Goal: Information Seeking & Learning: Learn about a topic

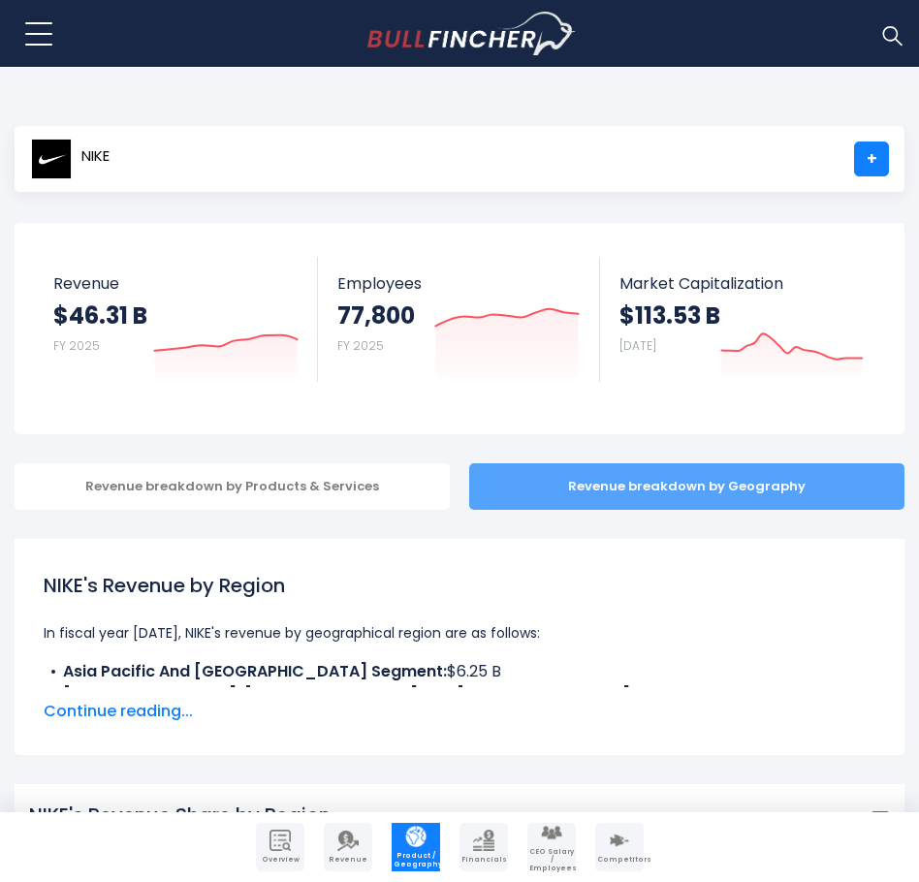
click at [553, 474] on div "Revenue breakdown by Geography" at bounding box center [686, 486] width 435 height 47
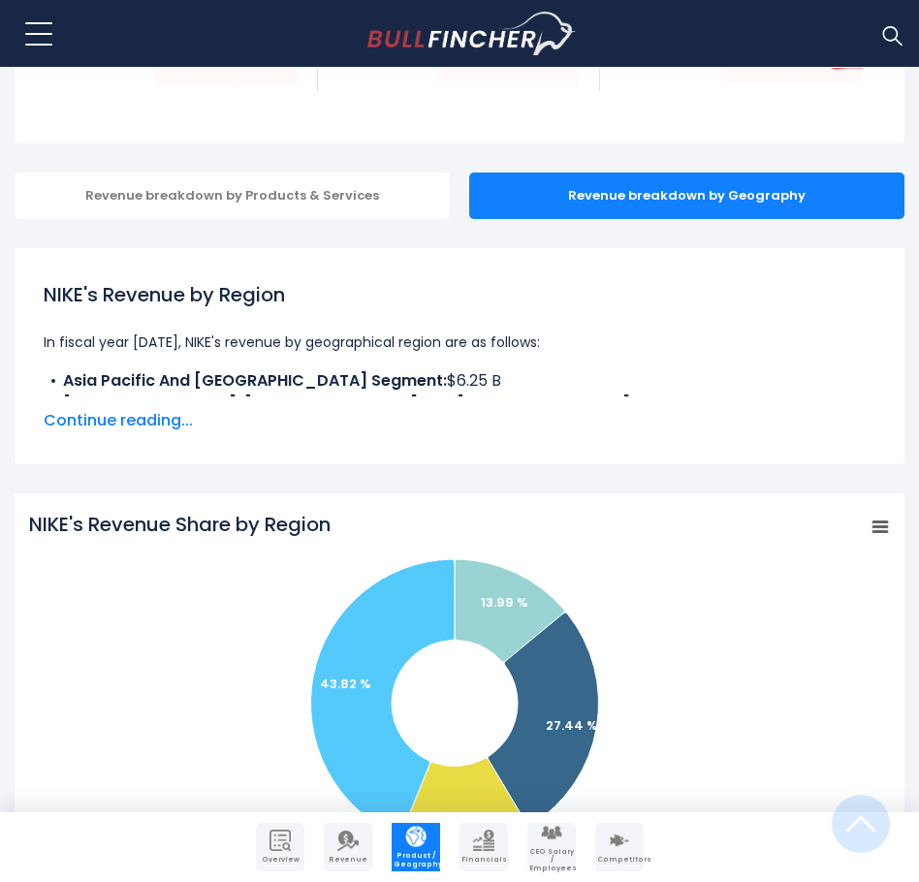
scroll to position [388, 0]
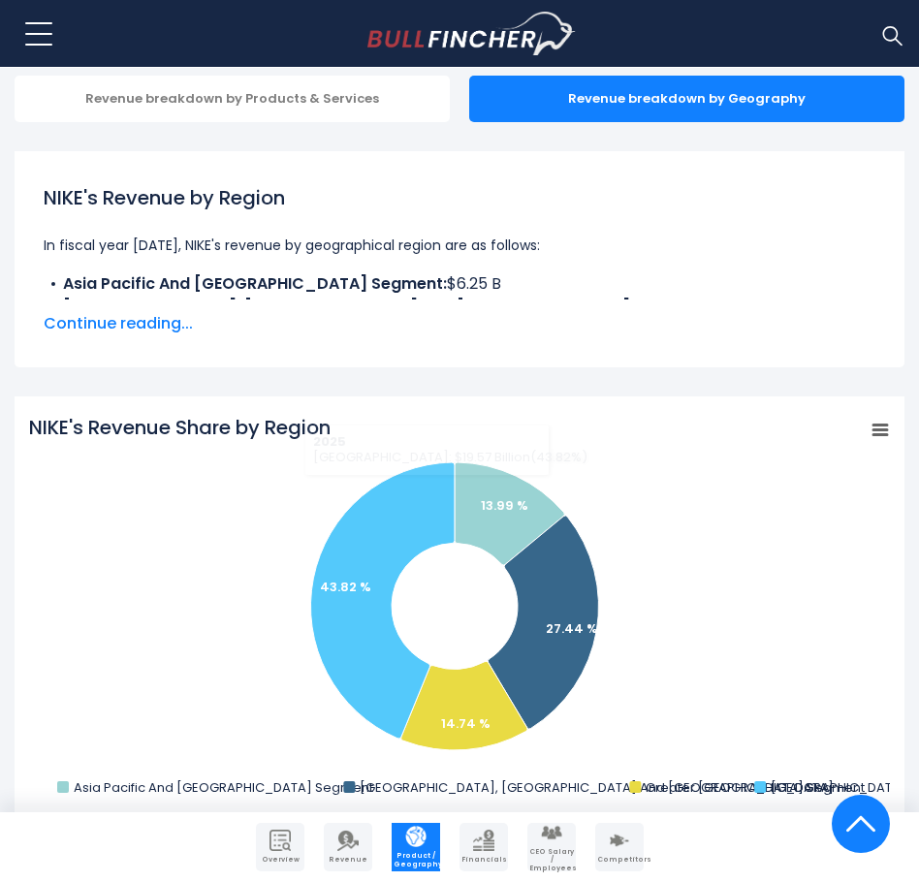
click at [133, 329] on span "Continue reading..." at bounding box center [459, 323] width 831 height 23
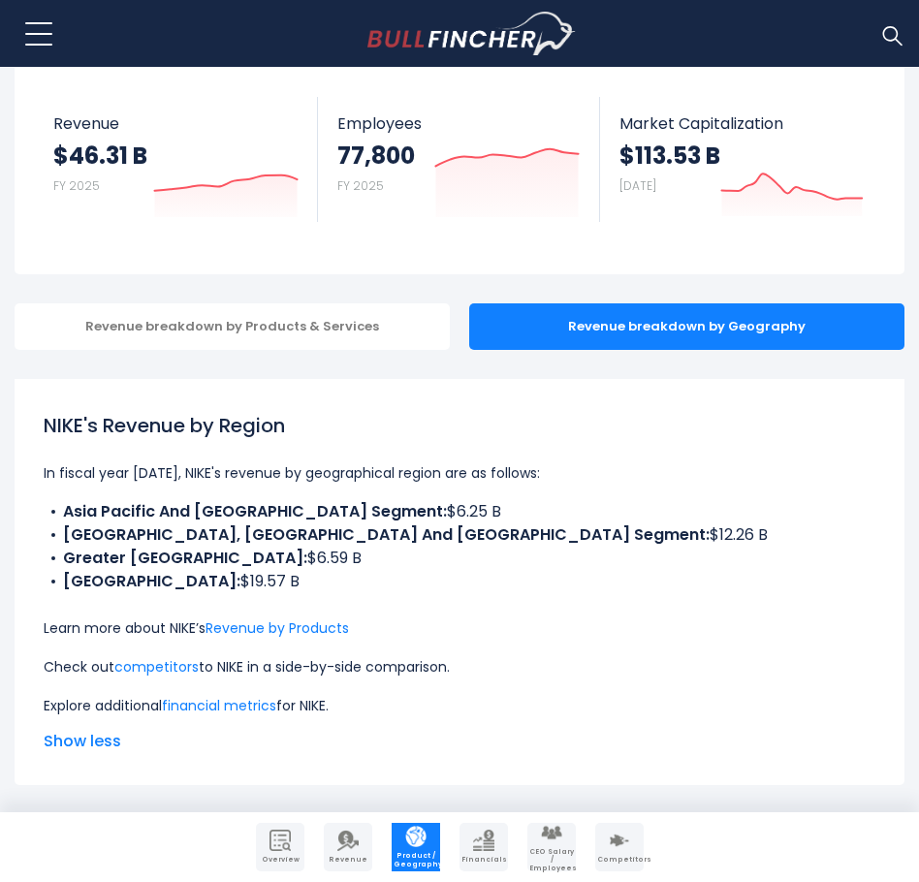
scroll to position [194, 0]
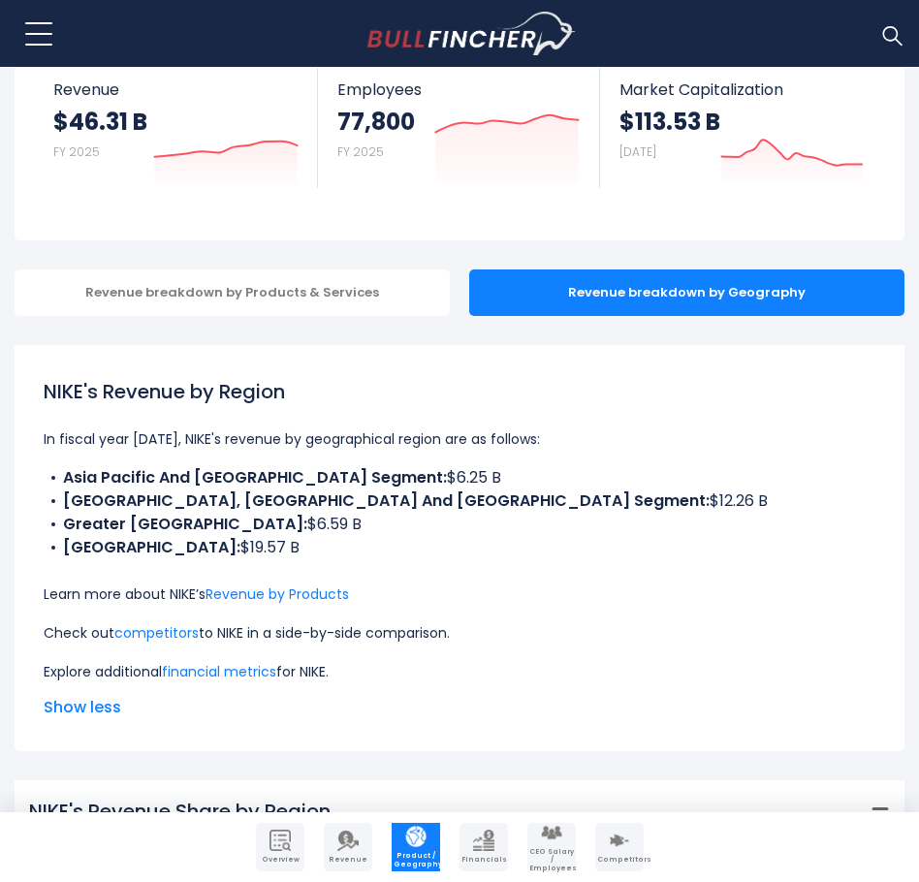
drag, startPoint x: 440, startPoint y: 475, endPoint x: 472, endPoint y: 486, distance: 34.0
click at [472, 486] on li "Asia Pacific And [GEOGRAPHIC_DATA] Segment: $6.25 B" at bounding box center [459, 477] width 831 height 23
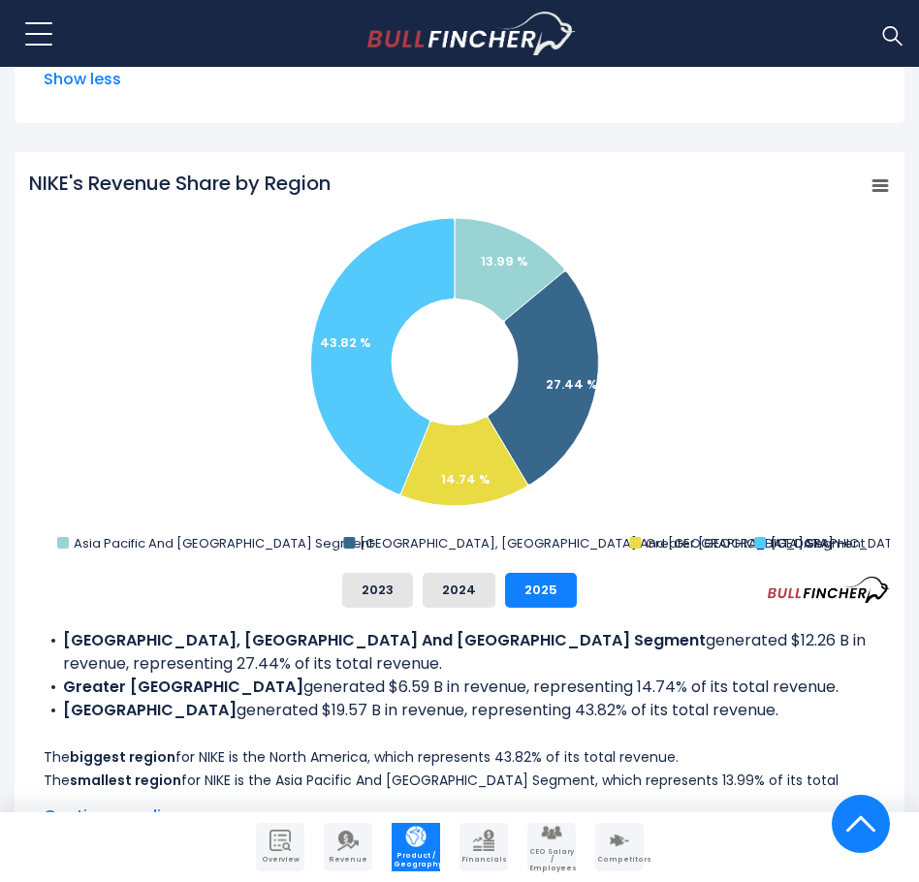
scroll to position [969, 0]
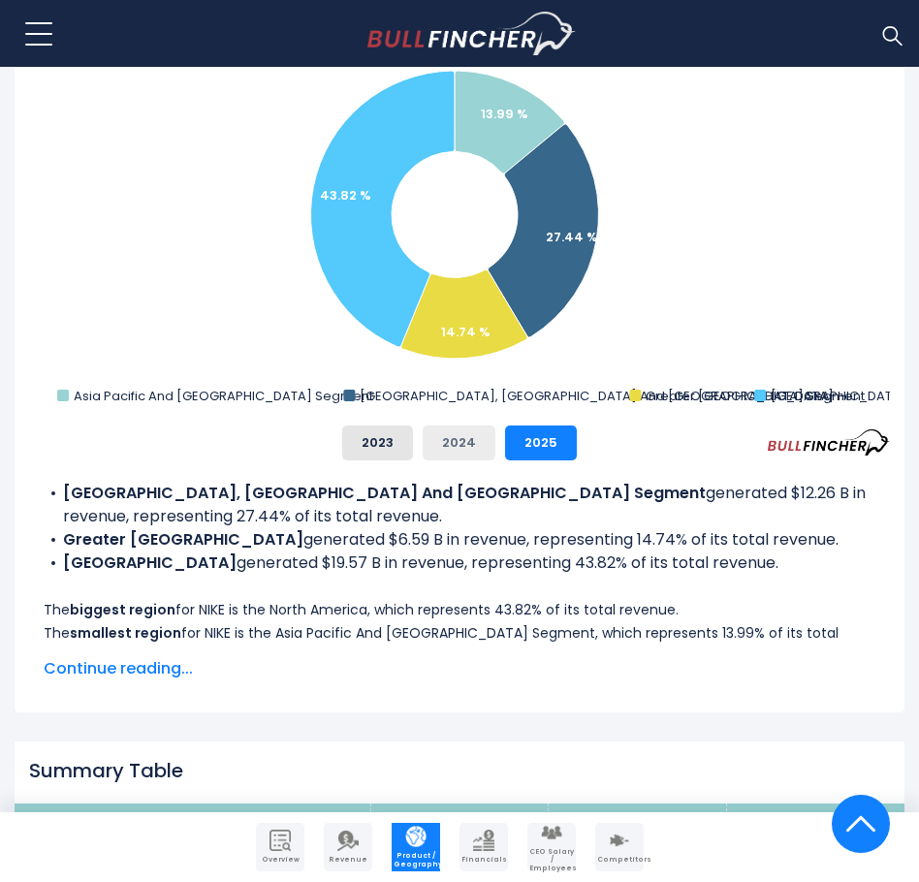
click at [464, 445] on button "2024" at bounding box center [459, 442] width 73 height 35
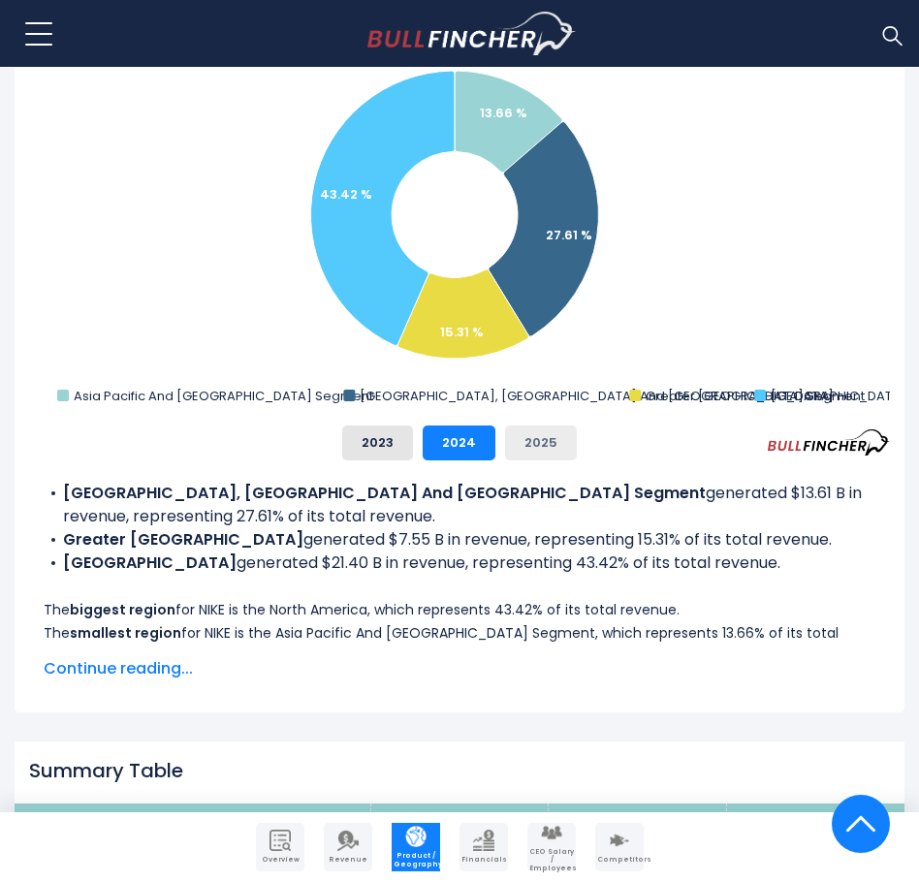
click at [543, 447] on button "2025" at bounding box center [541, 442] width 72 height 35
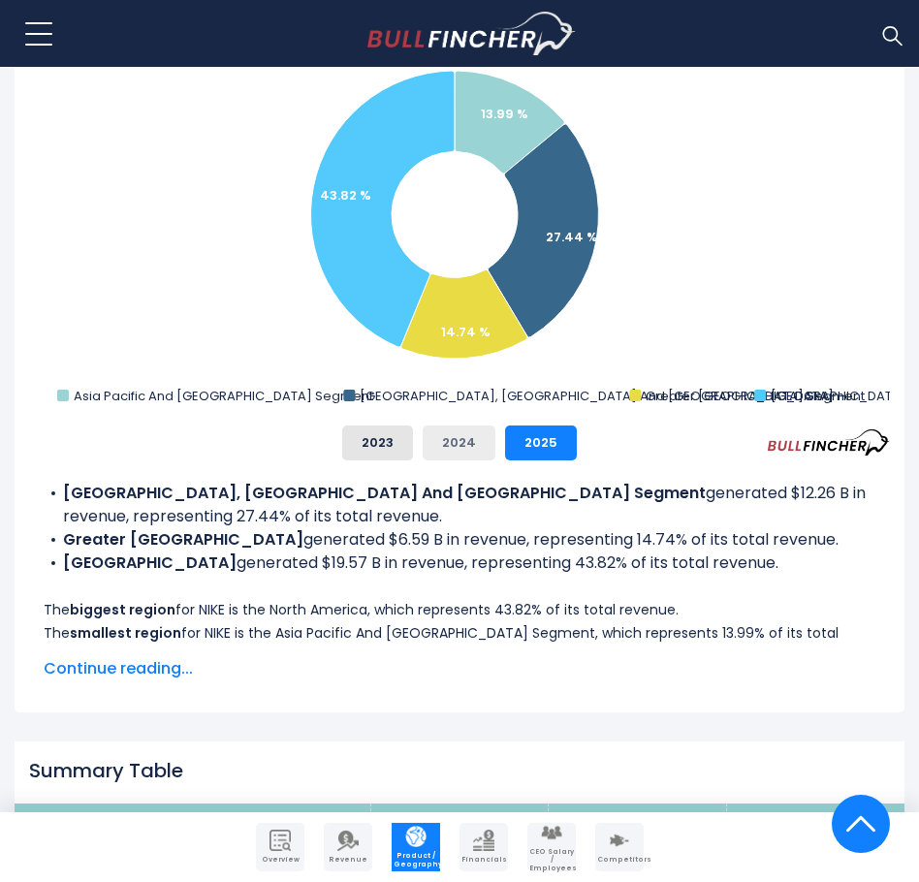
click at [460, 445] on button "2024" at bounding box center [459, 442] width 73 height 35
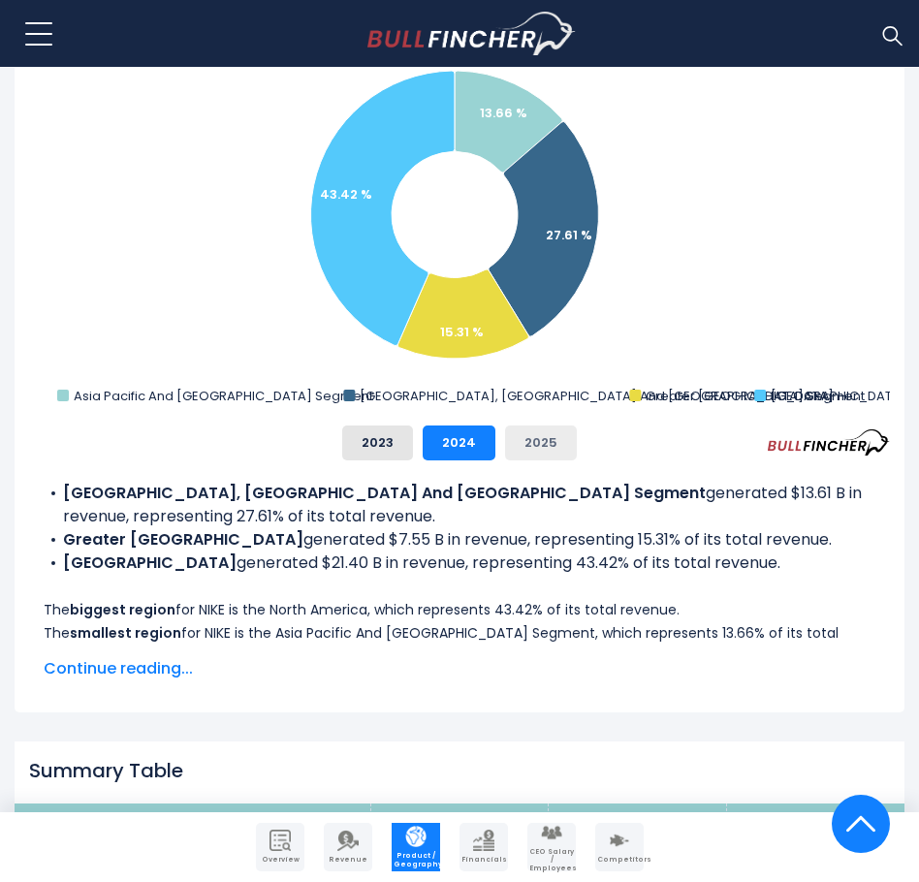
click at [528, 445] on button "2025" at bounding box center [541, 442] width 72 height 35
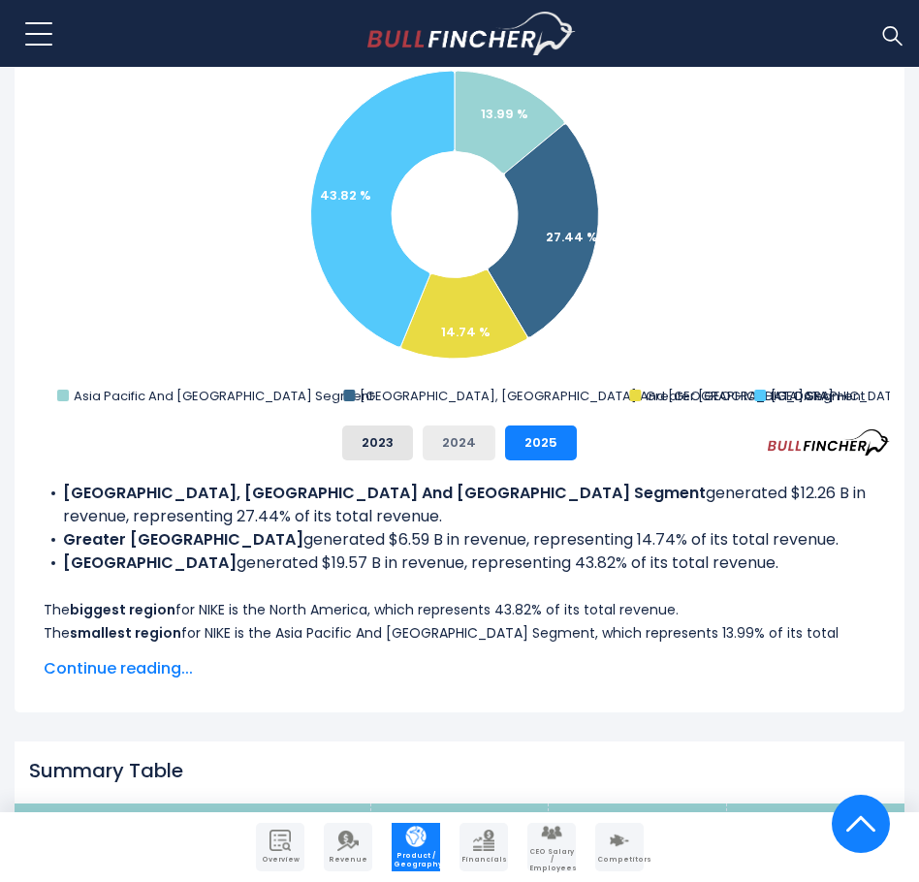
click at [461, 449] on button "2024" at bounding box center [459, 442] width 73 height 35
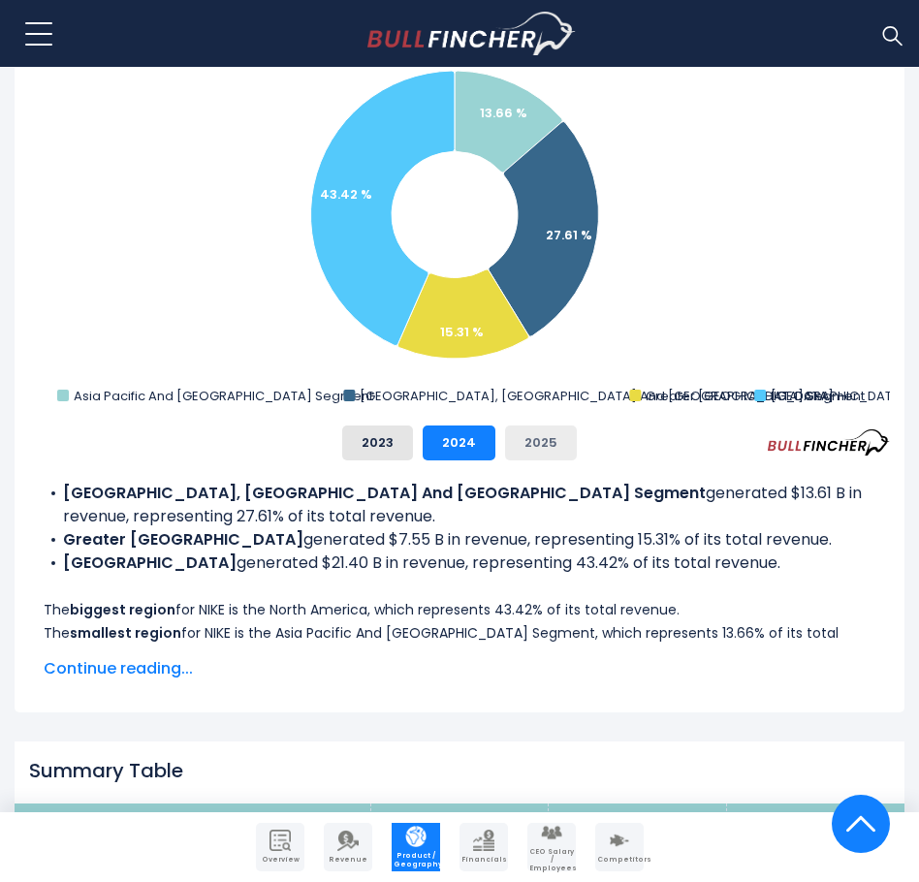
click at [542, 453] on button "2025" at bounding box center [541, 442] width 72 height 35
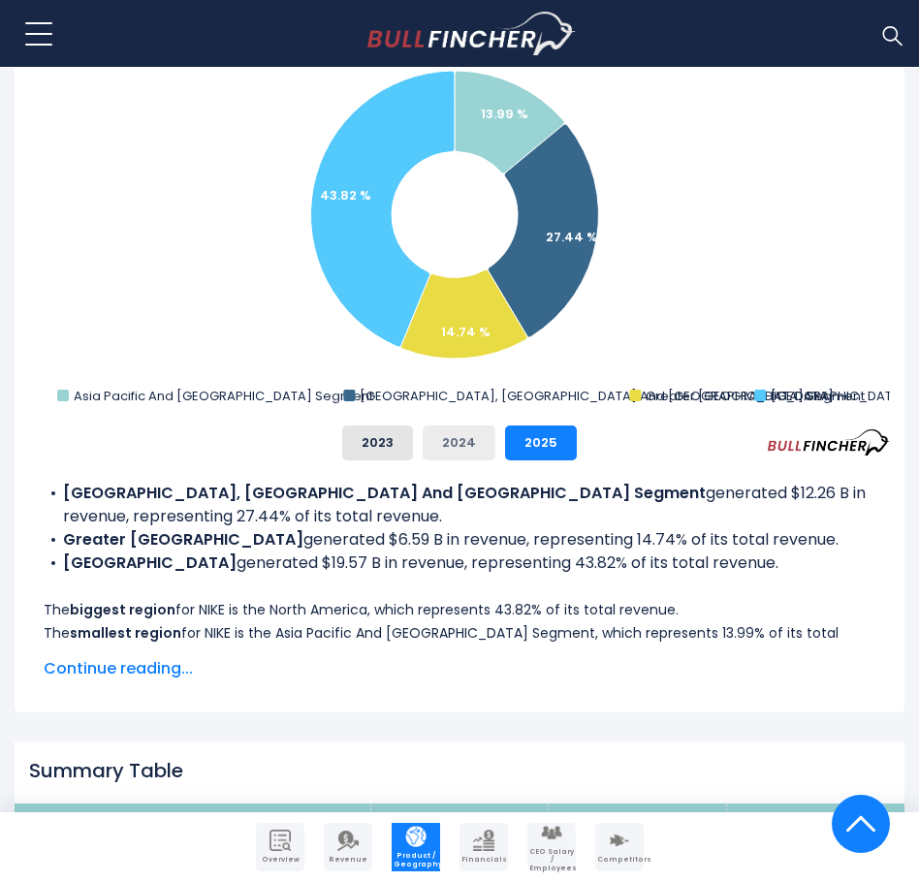
click at [438, 435] on button "2024" at bounding box center [459, 442] width 73 height 35
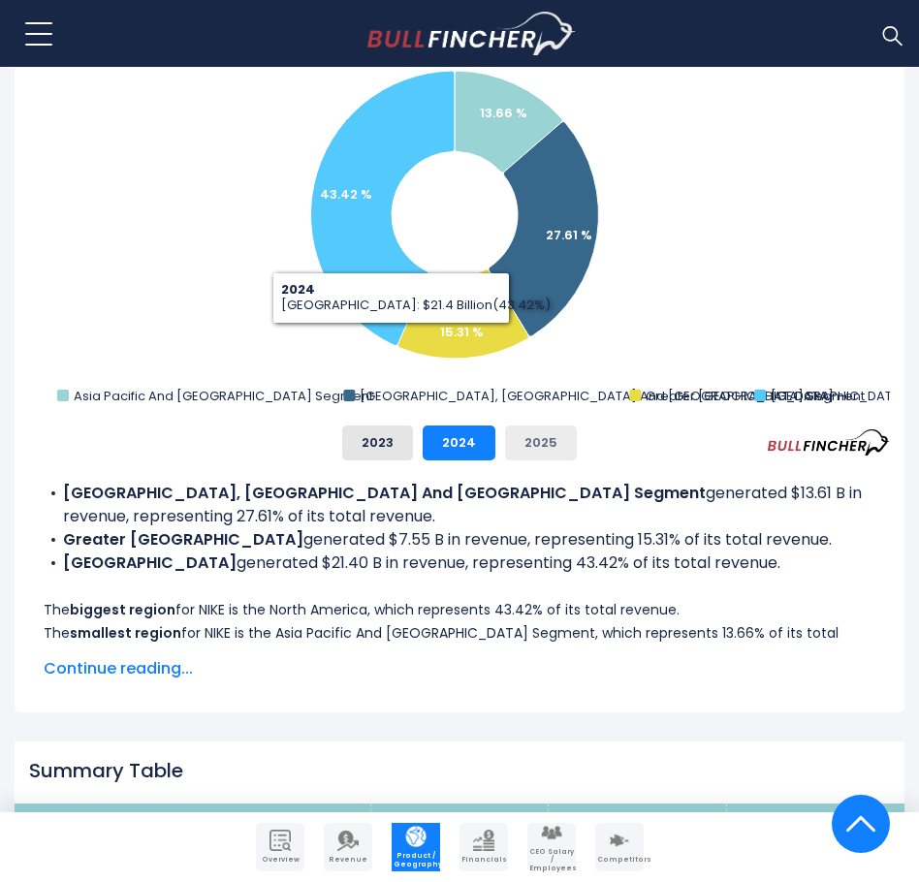
click at [557, 443] on button "2025" at bounding box center [541, 442] width 72 height 35
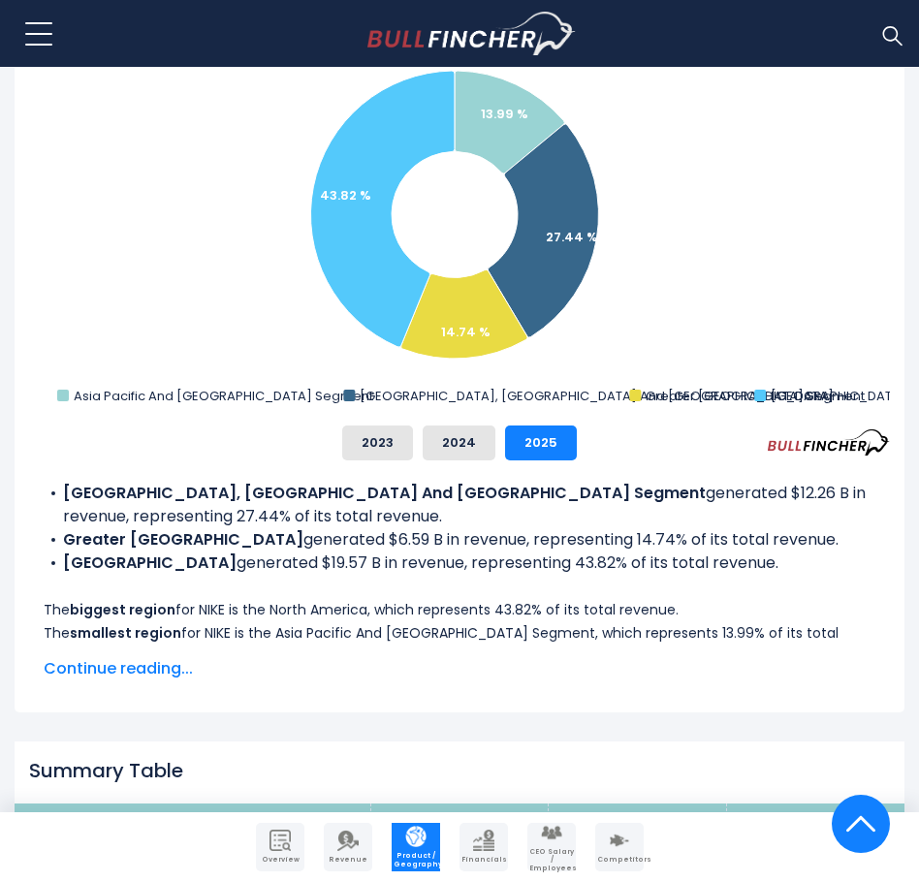
click at [459, 465] on div "The above chart shows NIKE's revenue percentage share by geographical region. I…" at bounding box center [459, 577] width 861 height 235
click at [456, 453] on button "2024" at bounding box center [459, 442] width 73 height 35
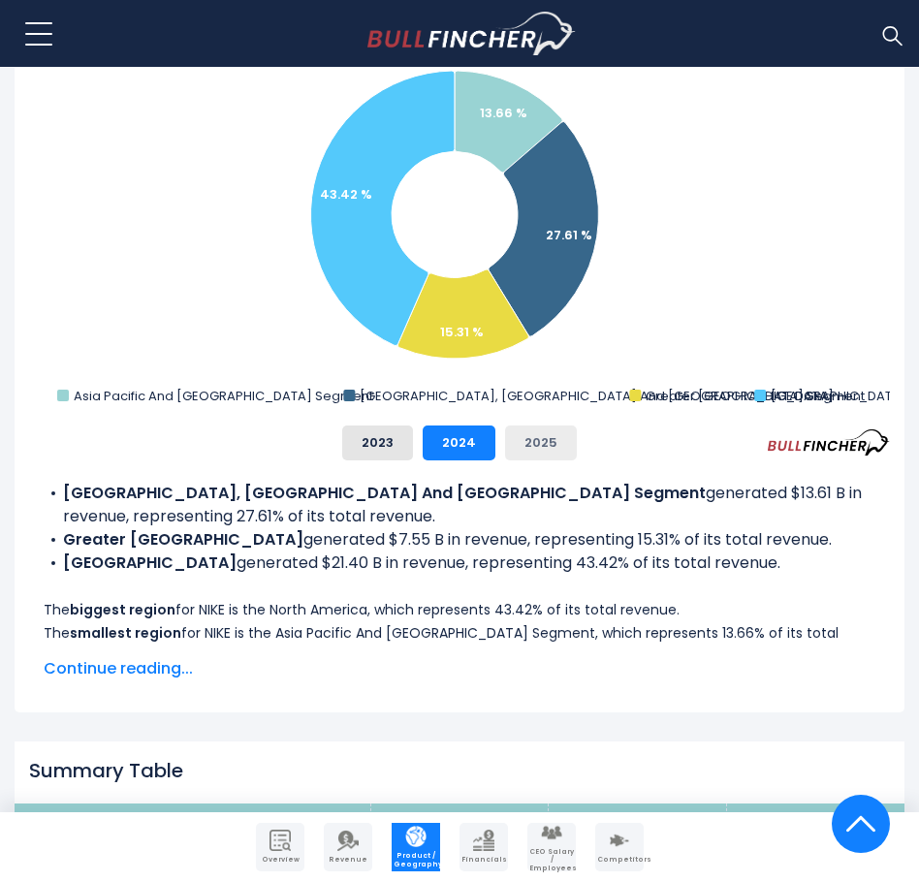
click at [521, 455] on button "2025" at bounding box center [541, 442] width 72 height 35
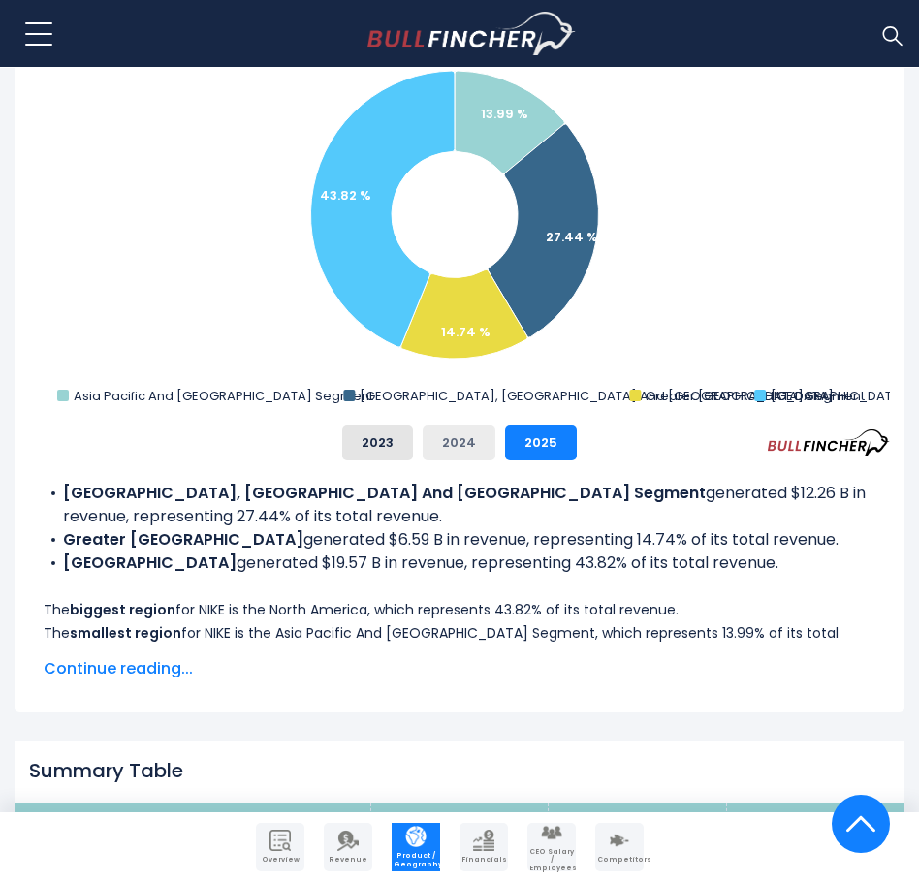
click at [454, 445] on button "2024" at bounding box center [459, 442] width 73 height 35
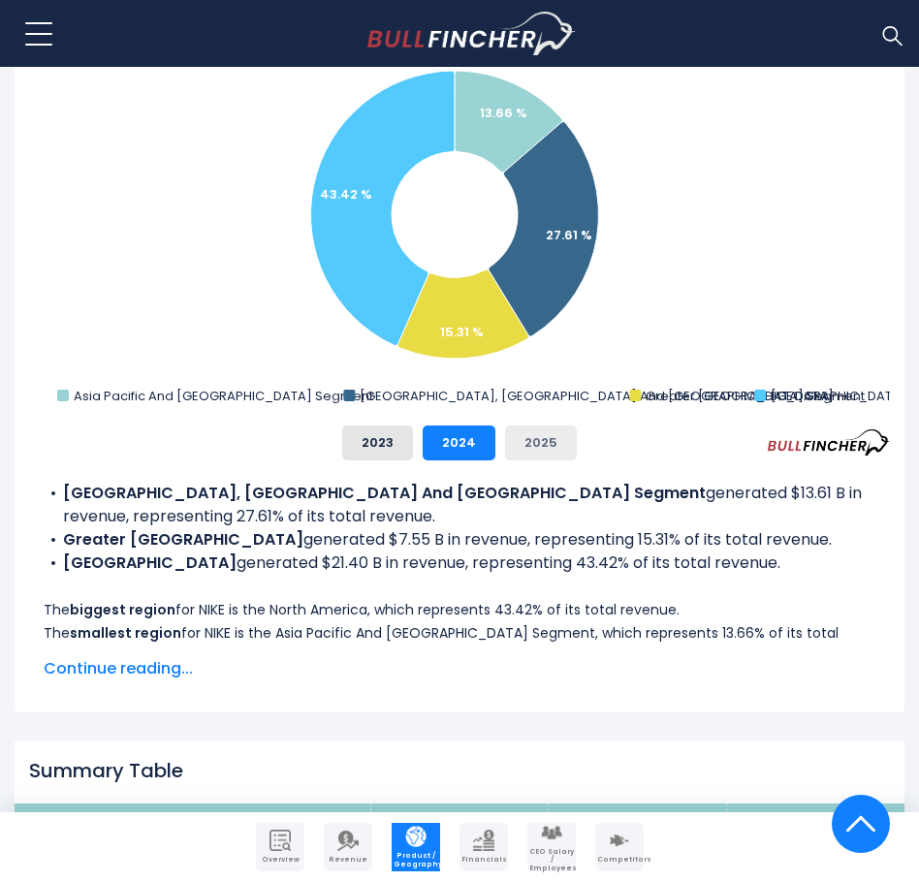
click at [523, 438] on button "2025" at bounding box center [541, 442] width 72 height 35
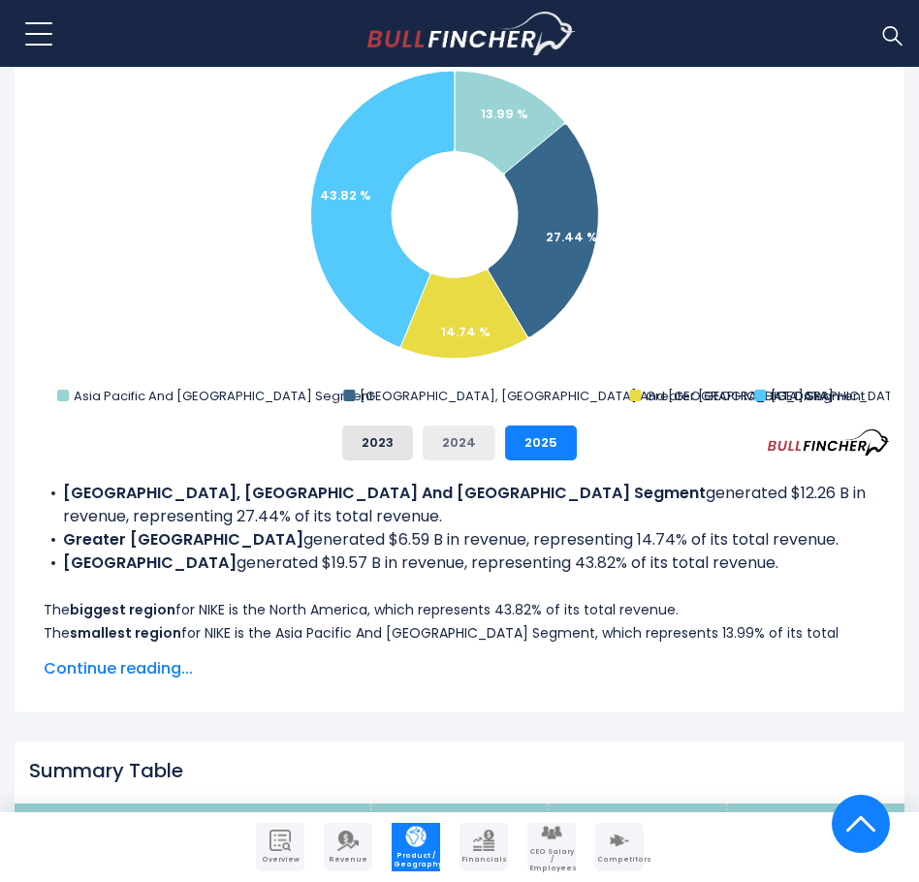
click at [454, 445] on button "2024" at bounding box center [459, 442] width 73 height 35
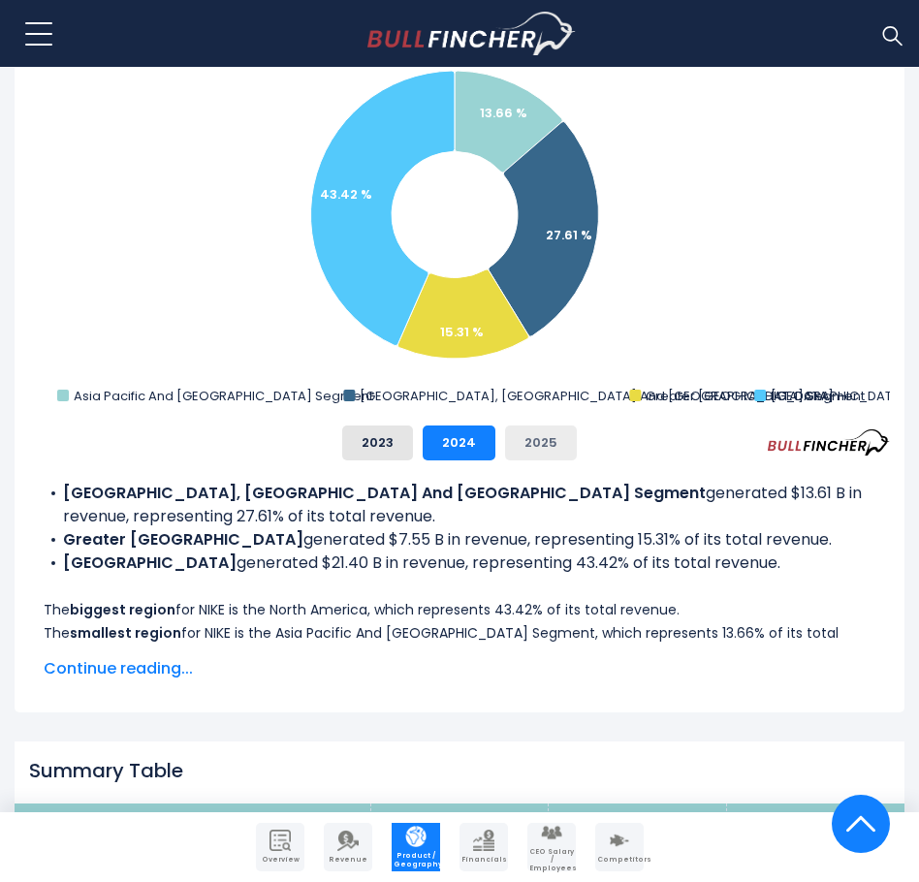
click at [517, 445] on button "2025" at bounding box center [541, 442] width 72 height 35
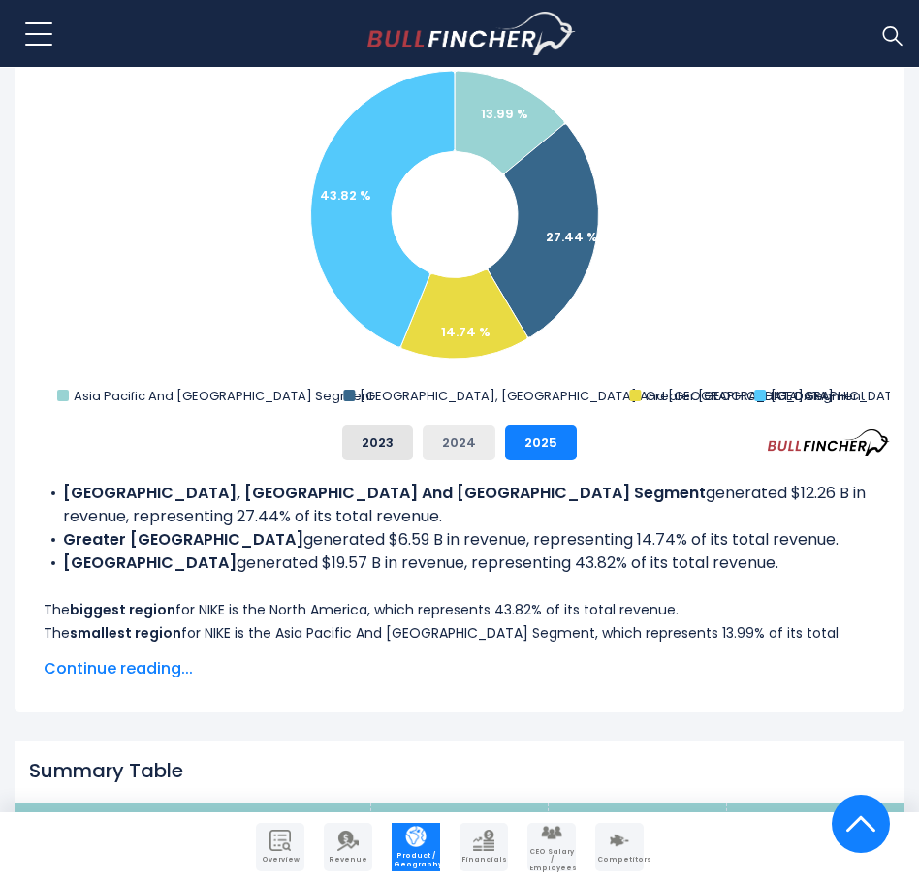
click at [463, 445] on button "2024" at bounding box center [459, 442] width 73 height 35
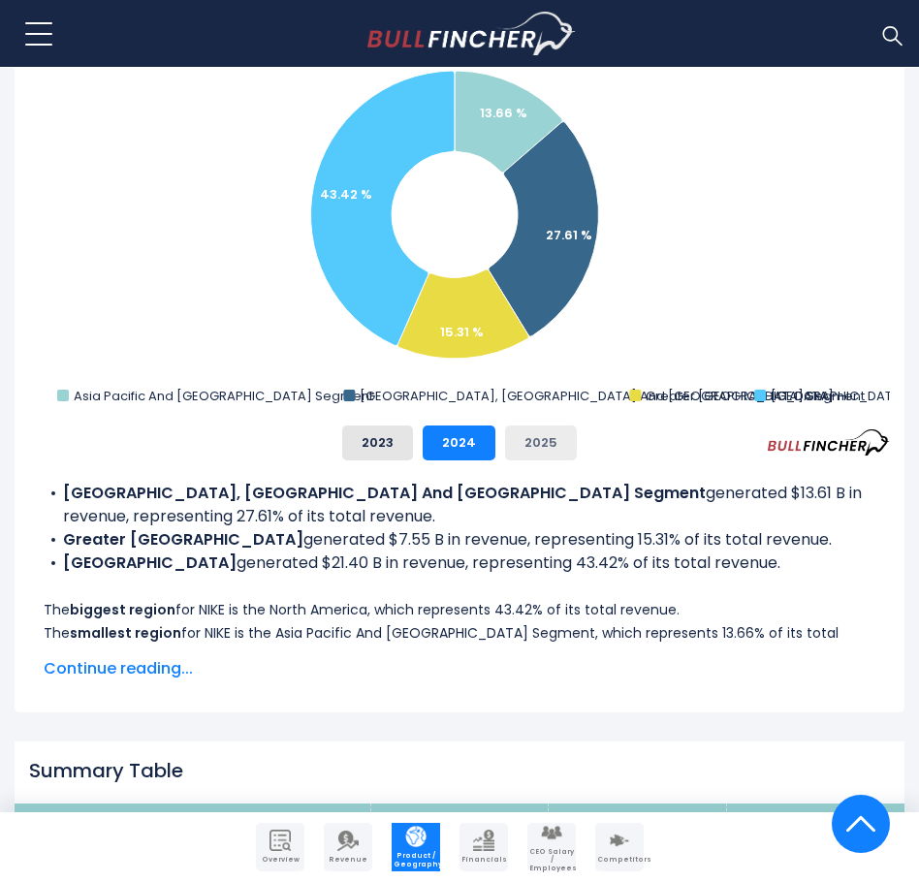
click at [514, 443] on button "2025" at bounding box center [541, 442] width 72 height 35
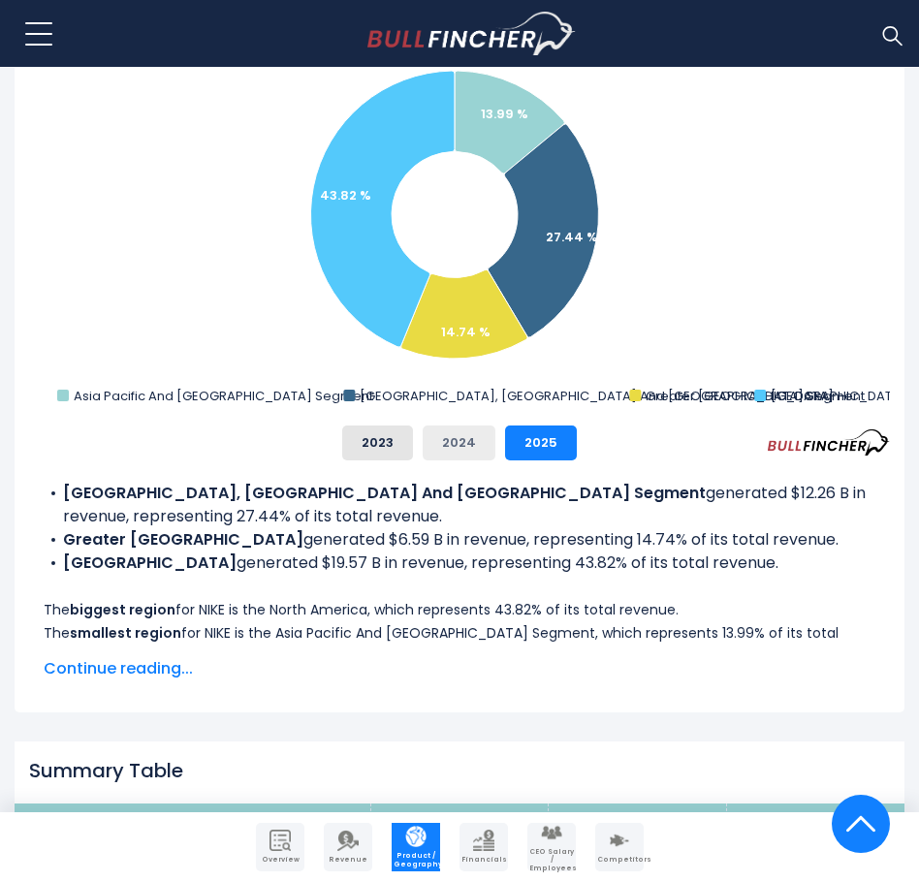
click at [454, 439] on button "2024" at bounding box center [459, 442] width 73 height 35
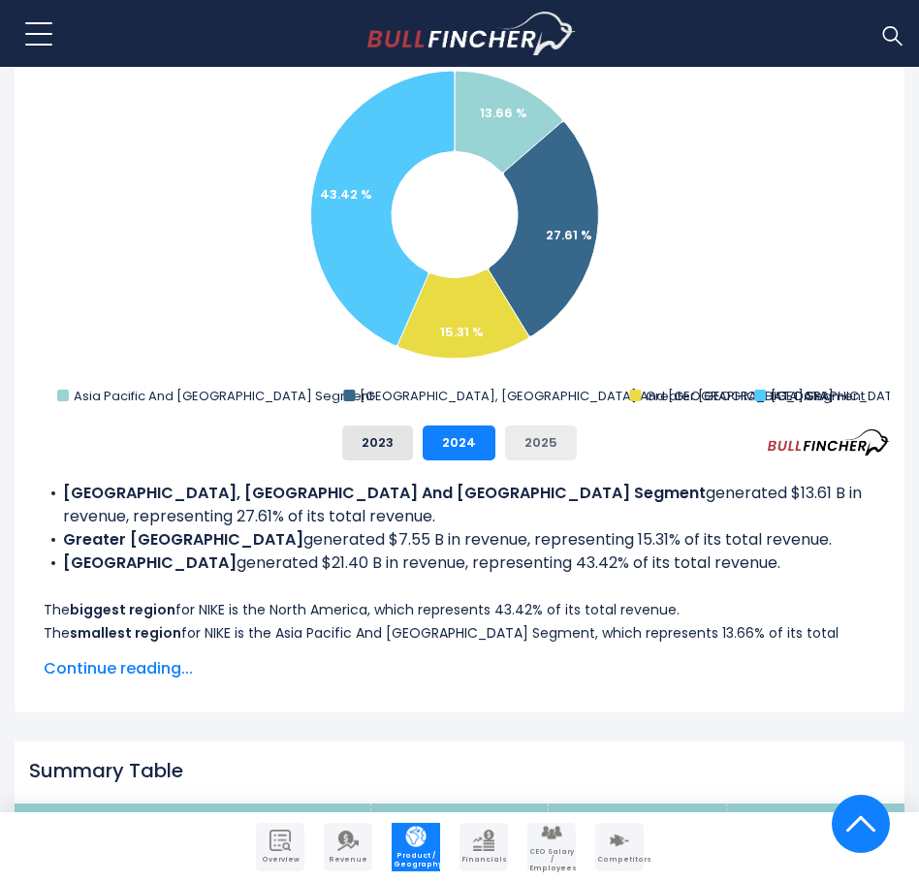
click at [512, 437] on button "2025" at bounding box center [541, 442] width 72 height 35
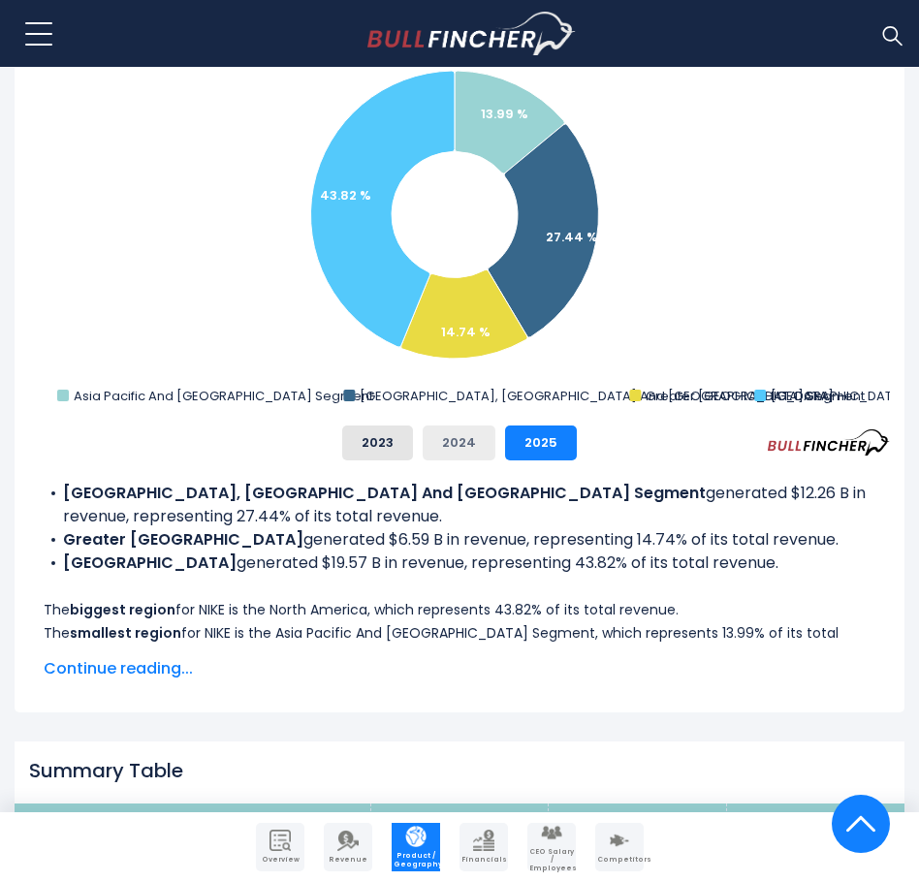
click at [464, 440] on button "2024" at bounding box center [459, 442] width 73 height 35
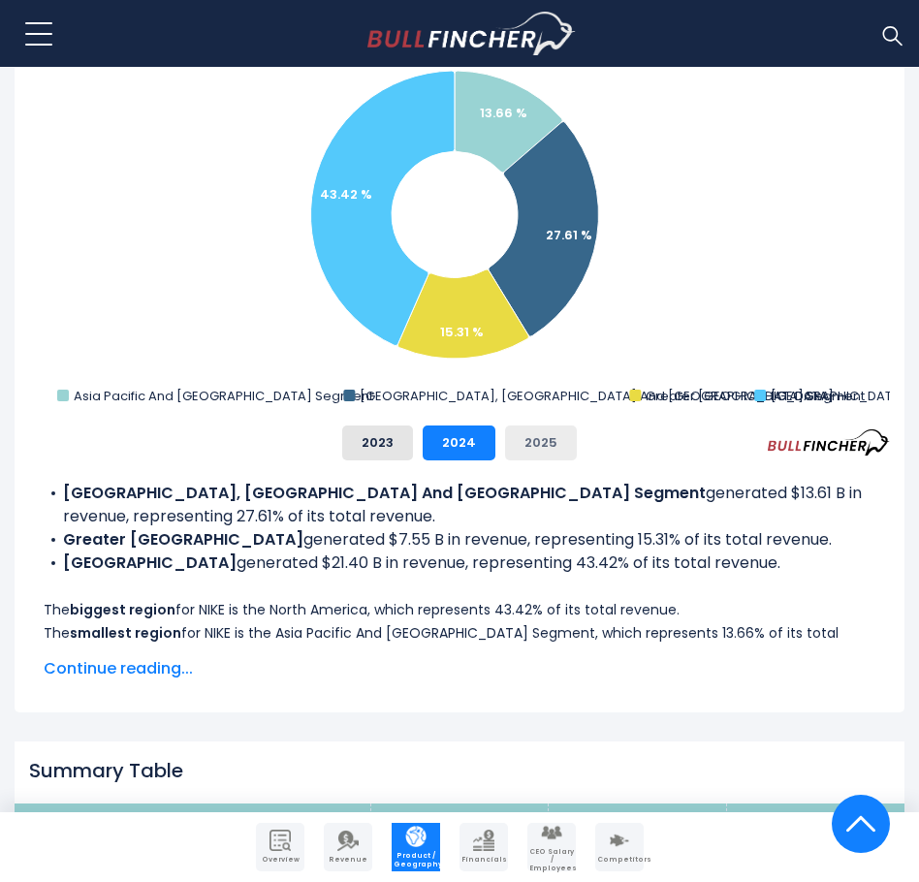
click at [513, 443] on button "2025" at bounding box center [541, 442] width 72 height 35
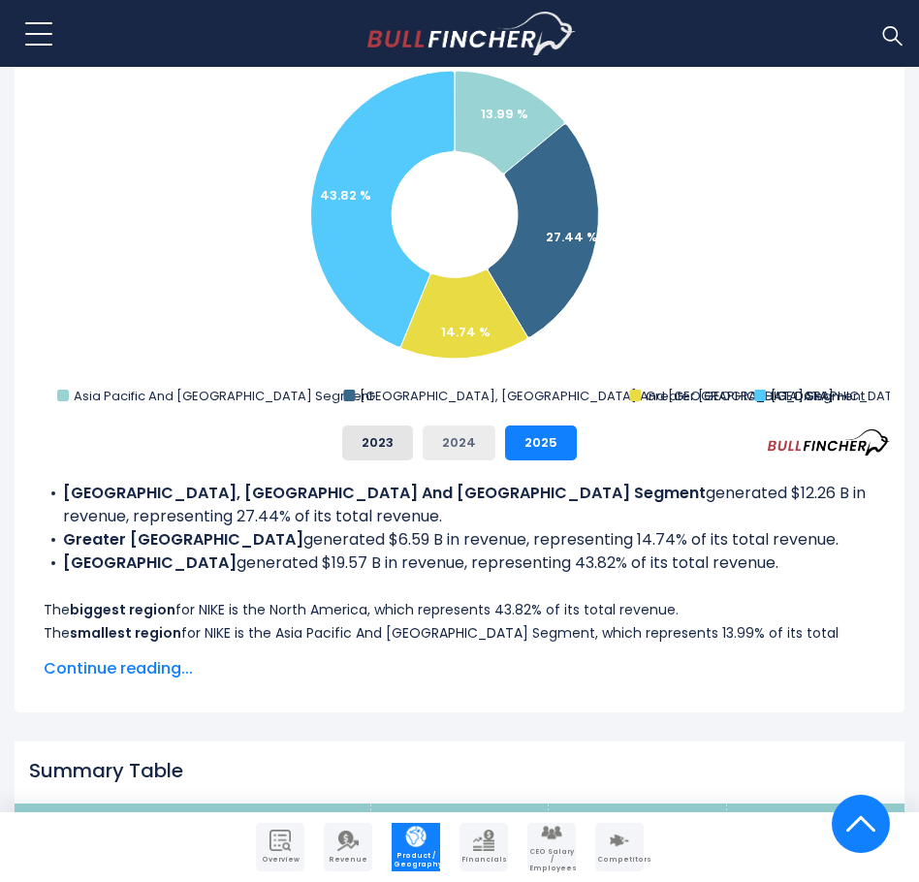
click at [468, 439] on button "2024" at bounding box center [459, 442] width 73 height 35
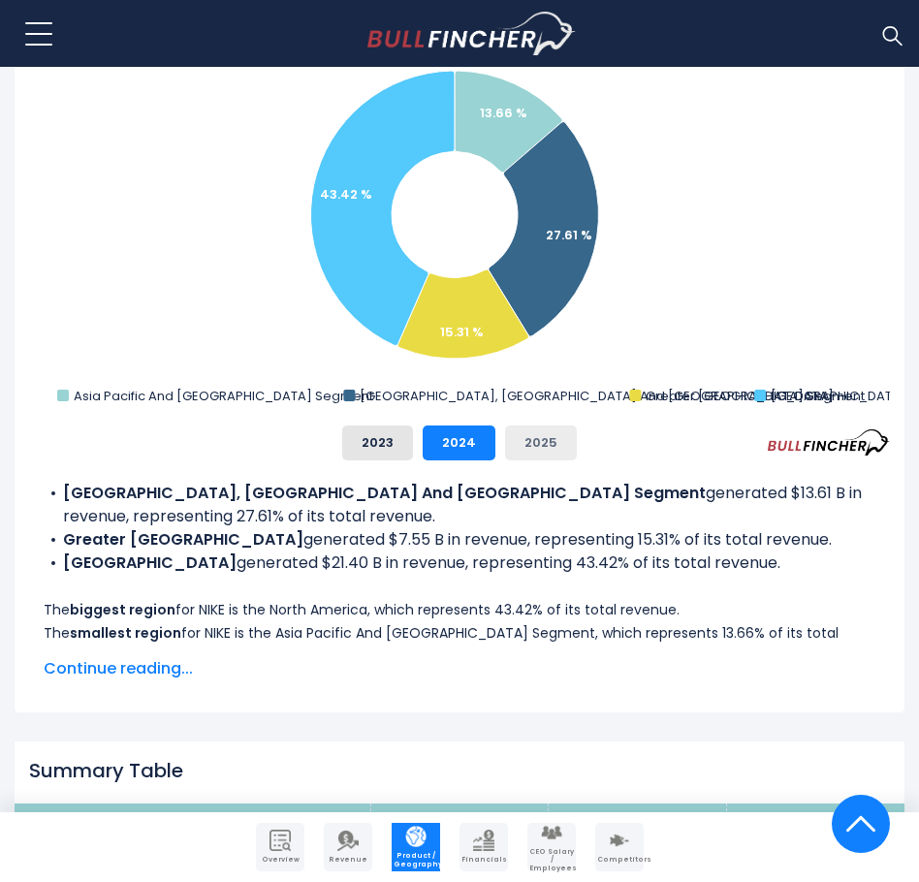
click at [520, 443] on button "2025" at bounding box center [541, 442] width 72 height 35
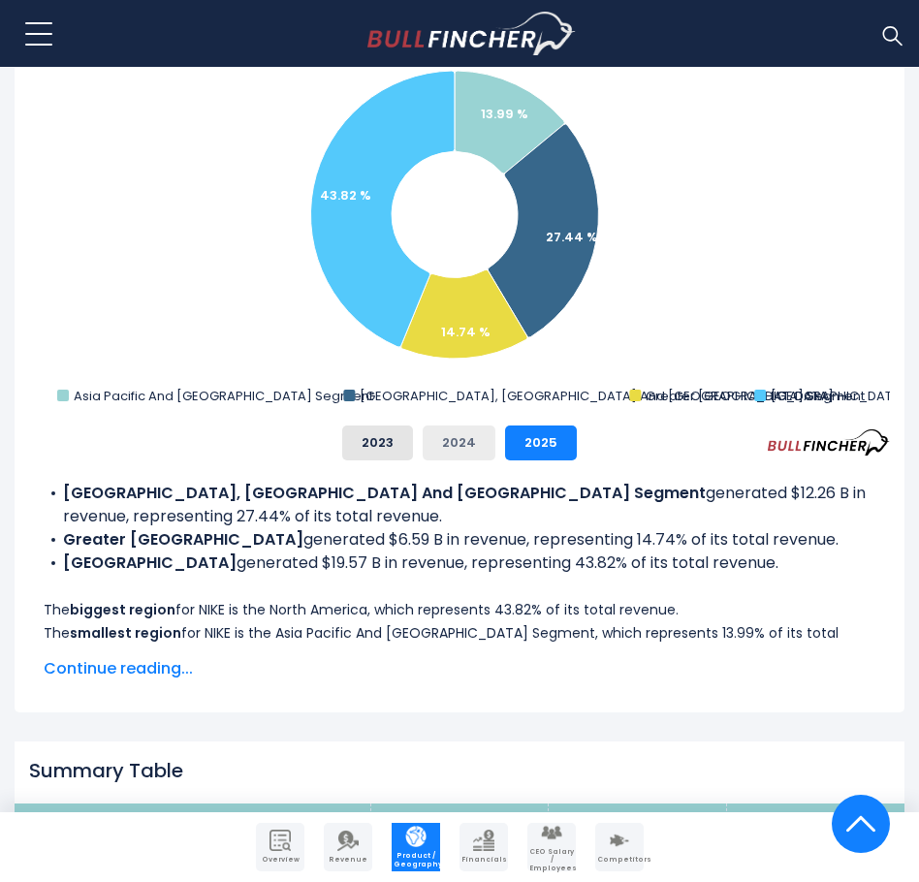
click at [454, 452] on button "2024" at bounding box center [459, 442] width 73 height 35
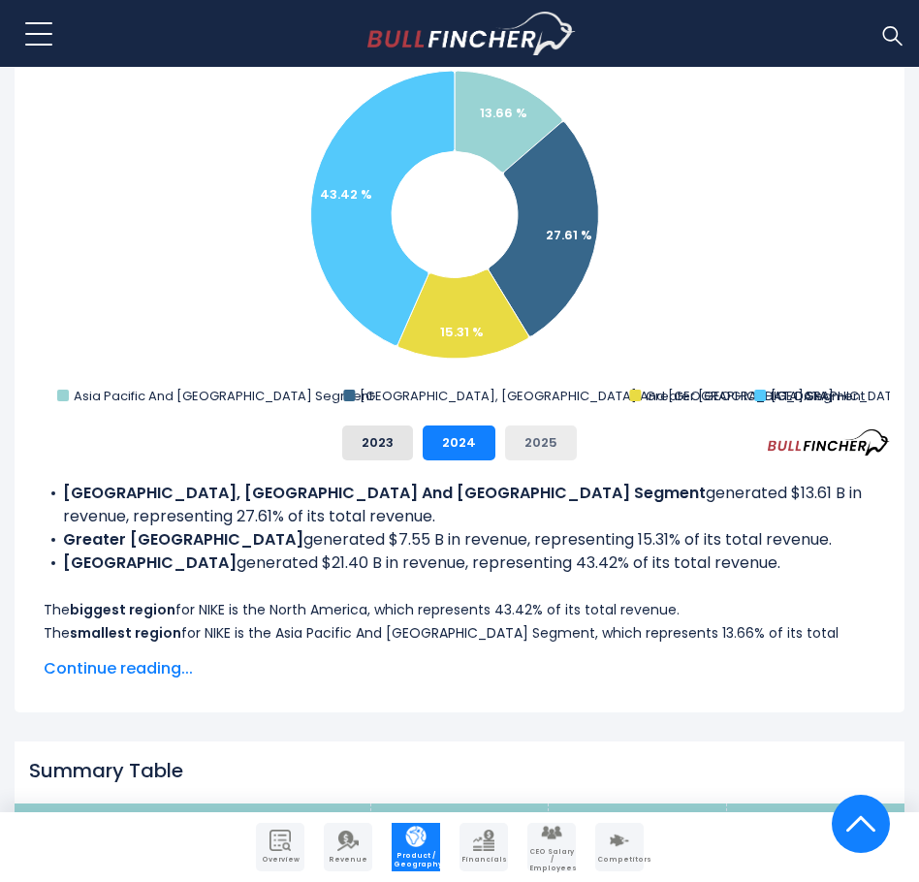
click at [522, 448] on button "2025" at bounding box center [541, 442] width 72 height 35
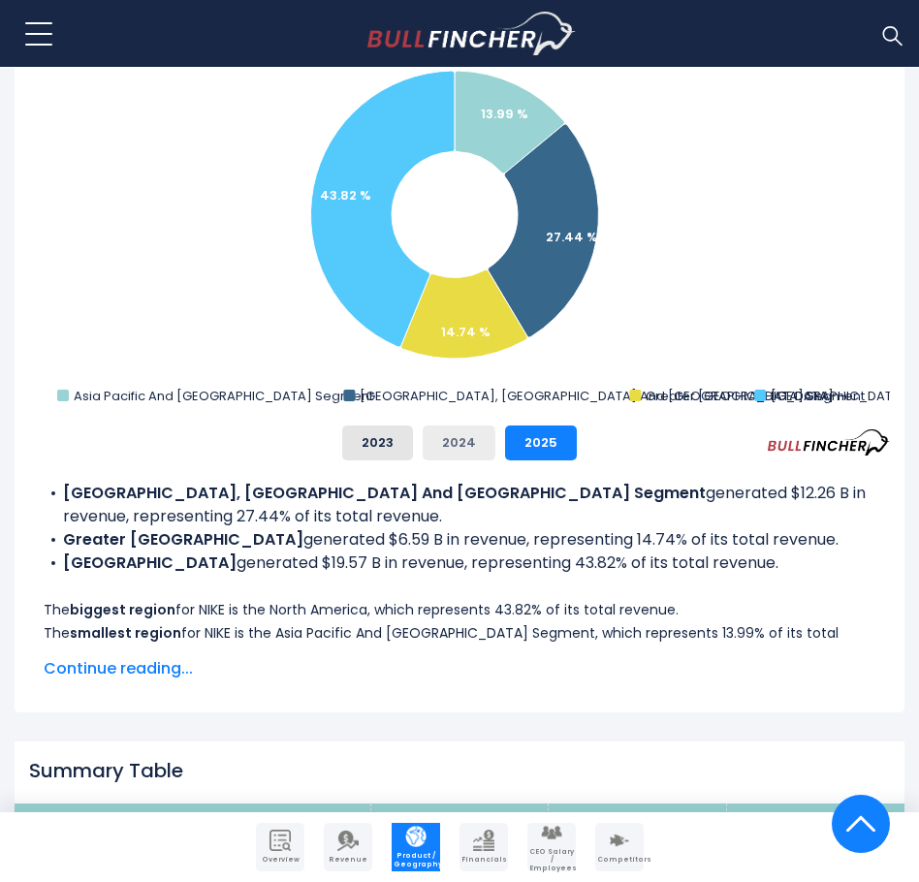
click at [456, 438] on button "2024" at bounding box center [459, 442] width 73 height 35
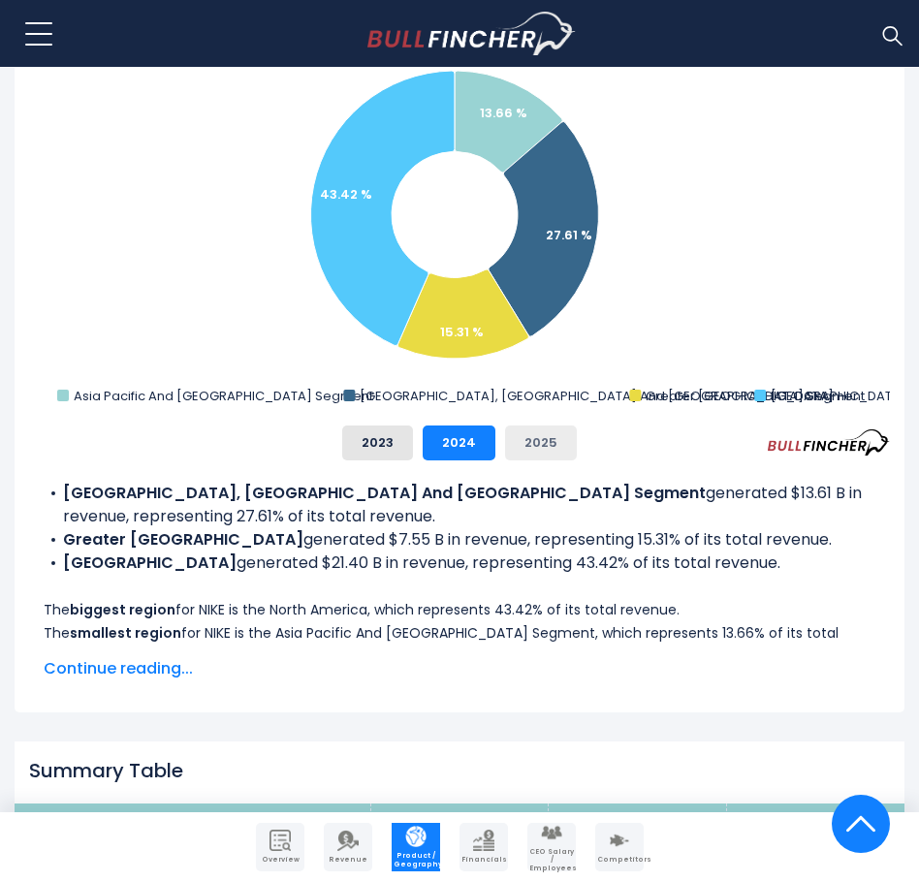
click at [537, 442] on button "2025" at bounding box center [541, 442] width 72 height 35
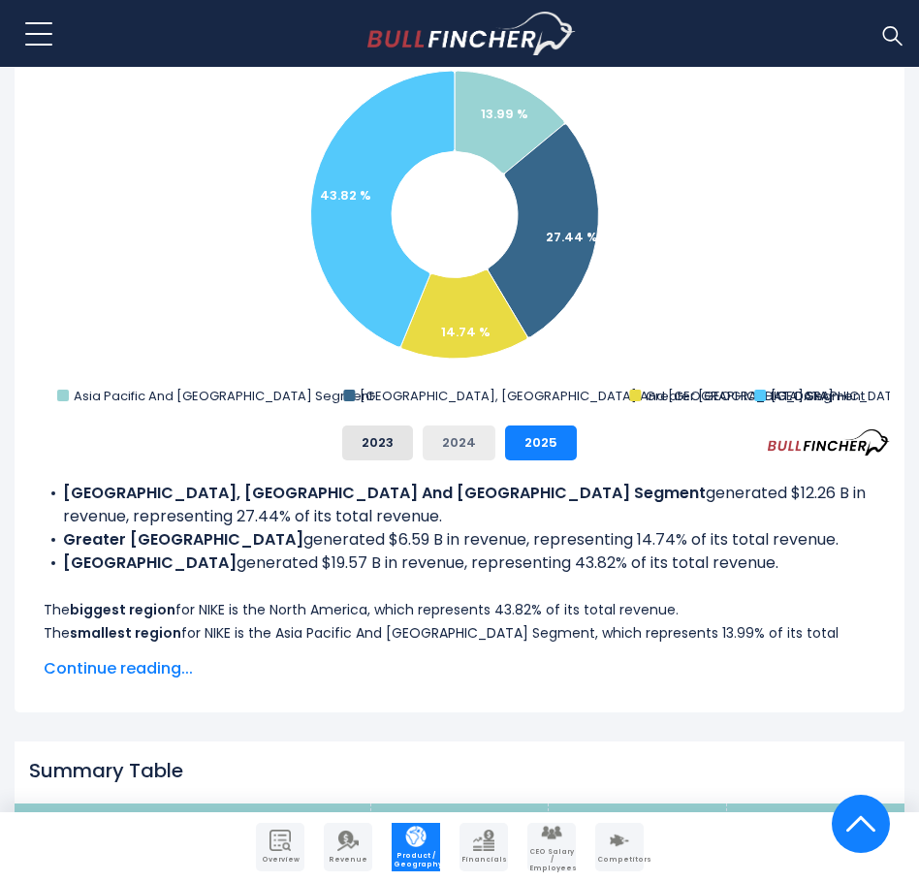
click at [460, 440] on button "2024" at bounding box center [459, 442] width 73 height 35
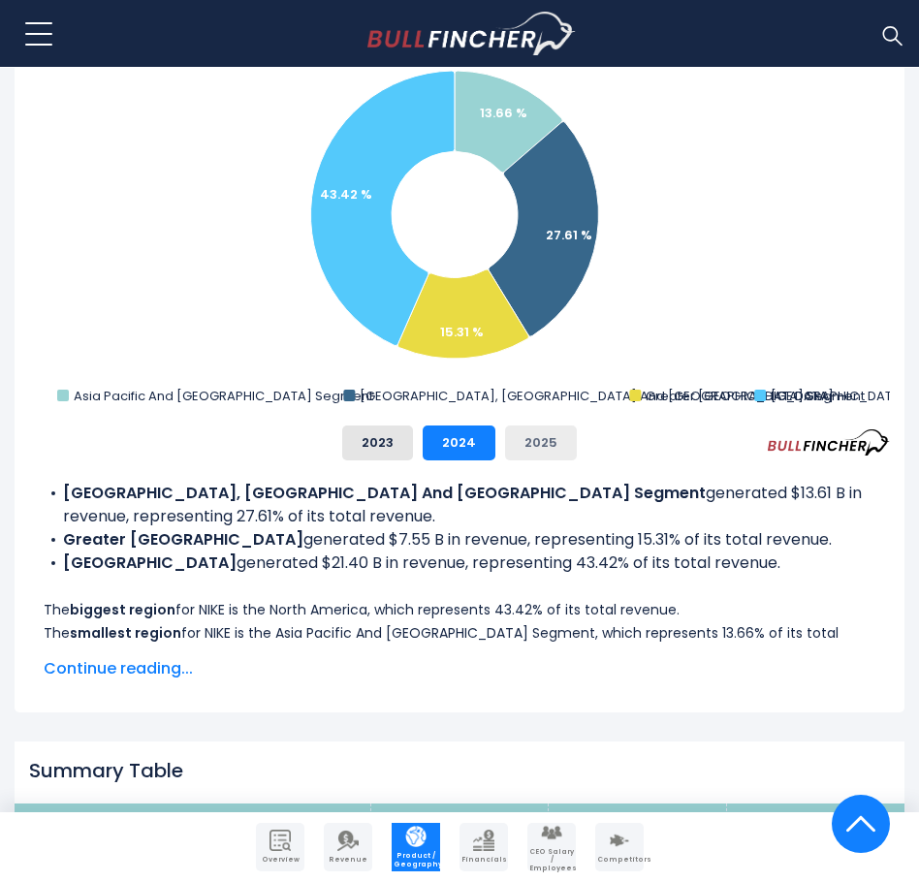
click at [544, 432] on button "2025" at bounding box center [541, 442] width 72 height 35
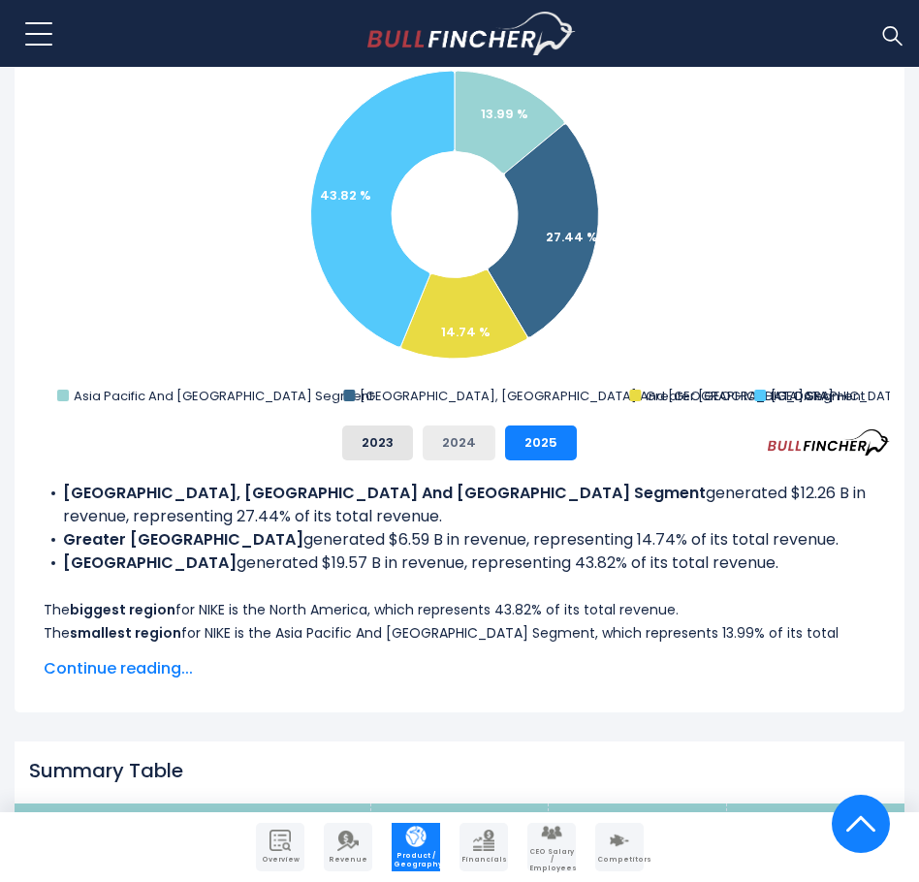
click at [454, 445] on button "2024" at bounding box center [459, 442] width 73 height 35
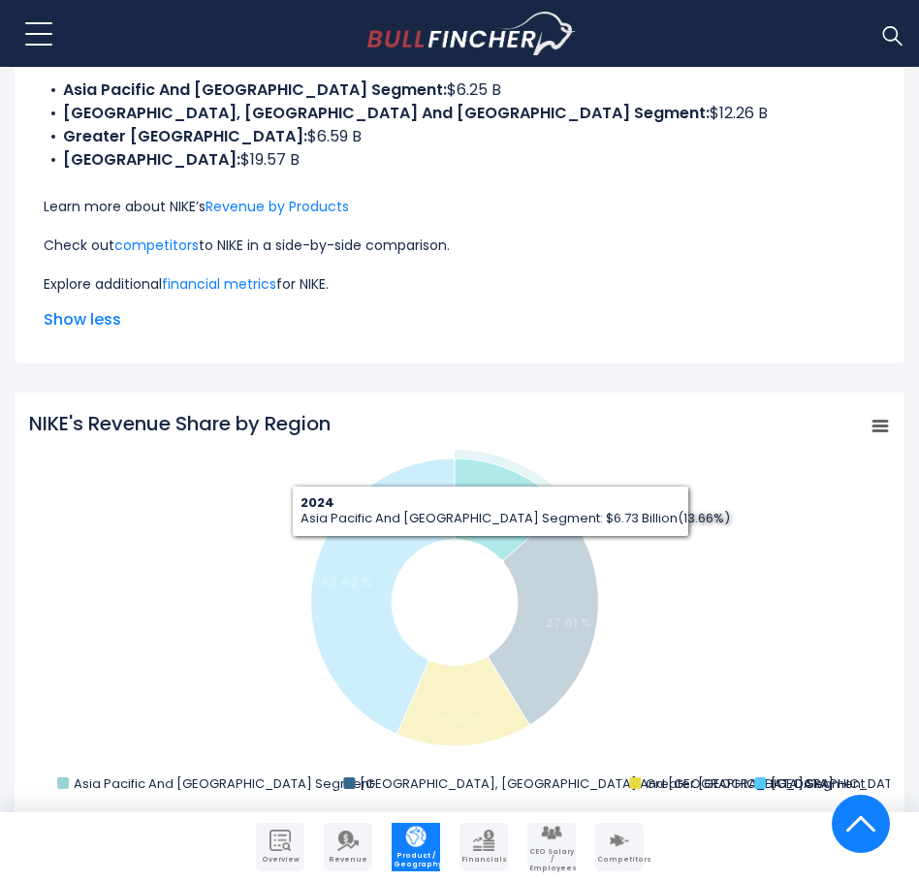
scroll to position [678, 0]
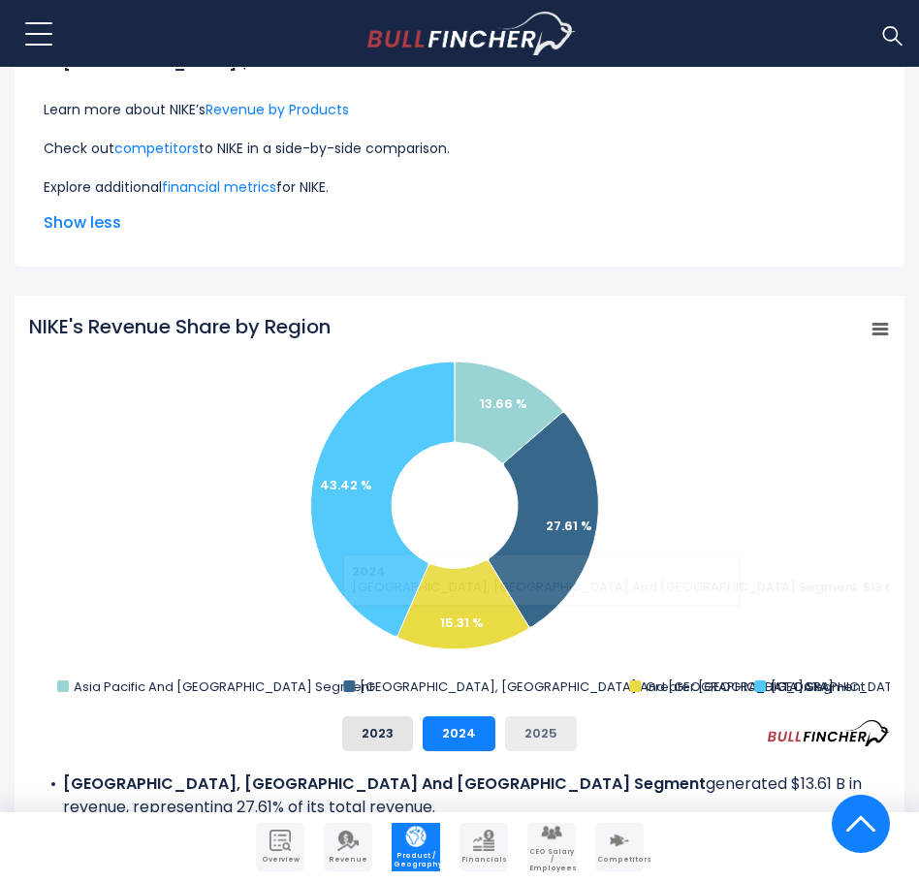
click at [553, 742] on button "2025" at bounding box center [541, 733] width 72 height 35
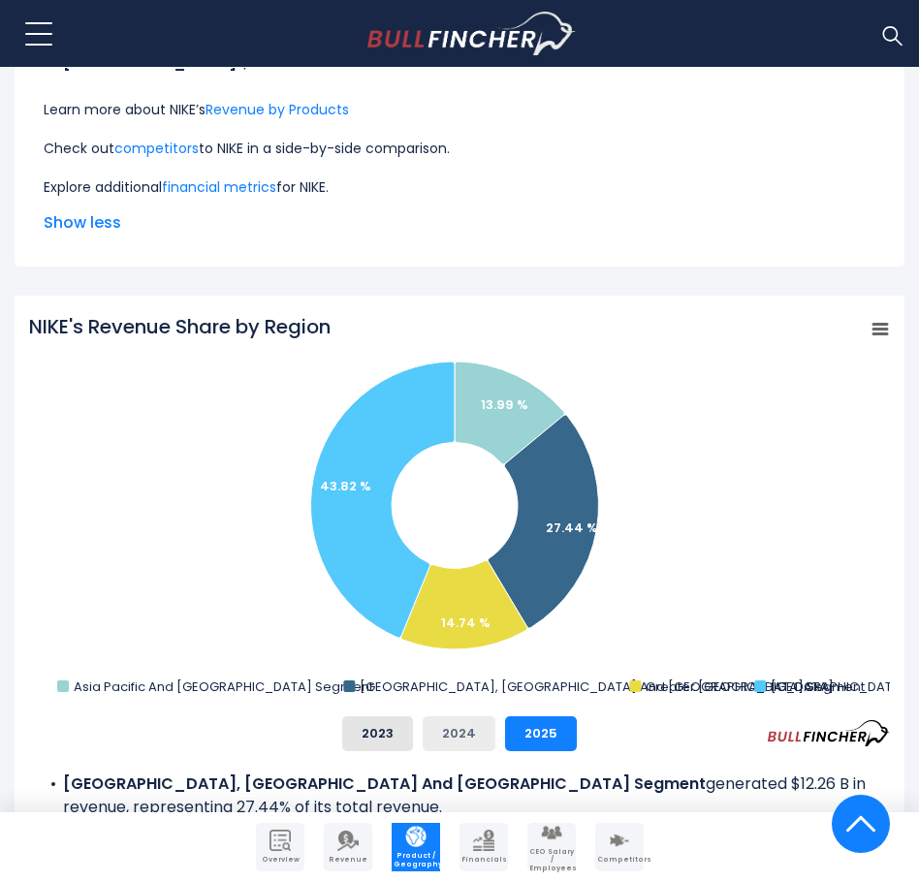
click at [442, 730] on button "2024" at bounding box center [459, 733] width 73 height 35
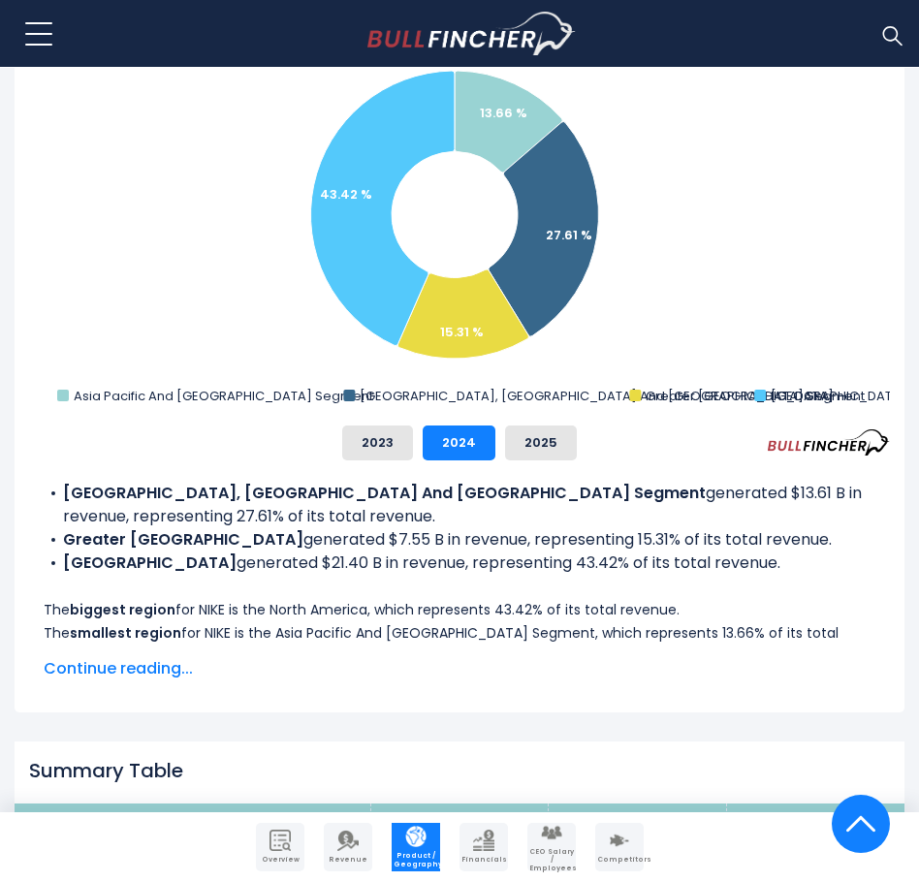
scroll to position [1066, 0]
